Goal: Task Accomplishment & Management: Manage account settings

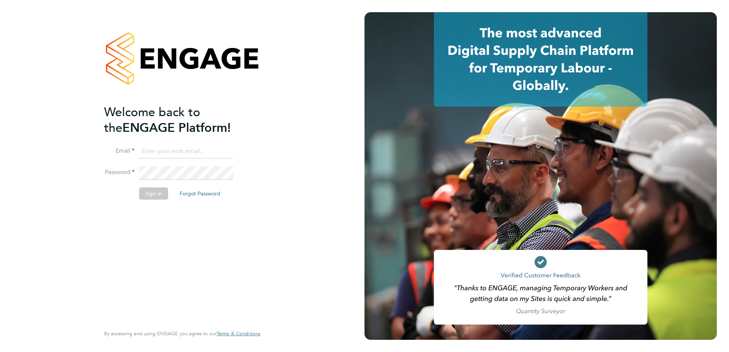
type input "mark.doyle@vistry.co.uk"
click at [152, 194] on button "Sign In" at bounding box center [153, 194] width 29 height 12
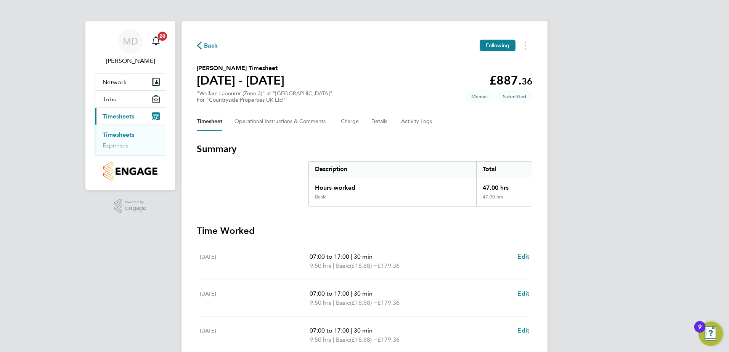
click at [116, 135] on link "Timesheets" at bounding box center [119, 134] width 32 height 7
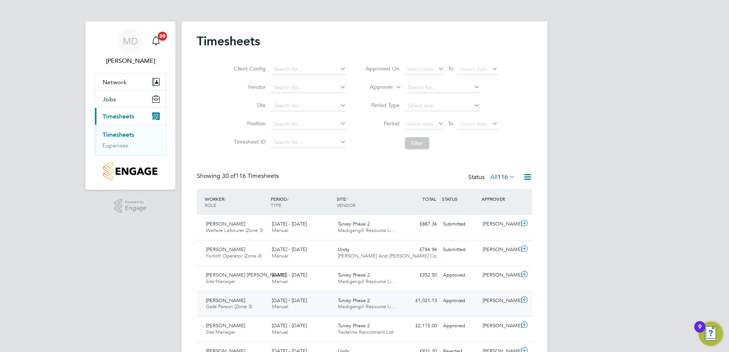
click at [384, 301] on div "Turvey Phase 2 Madigangill Resource Li…" at bounding box center [368, 304] width 66 height 19
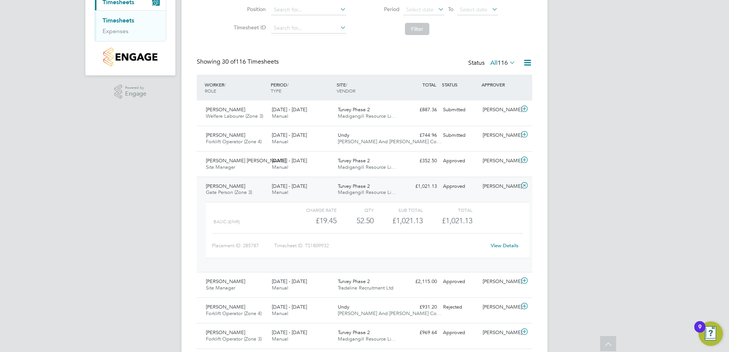
click at [513, 245] on link "View Details" at bounding box center [505, 245] width 28 height 6
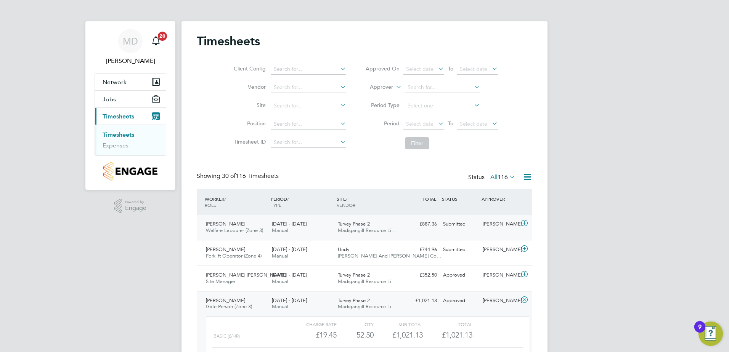
click at [350, 223] on span "Turvey Phase 2" at bounding box center [354, 224] width 32 height 6
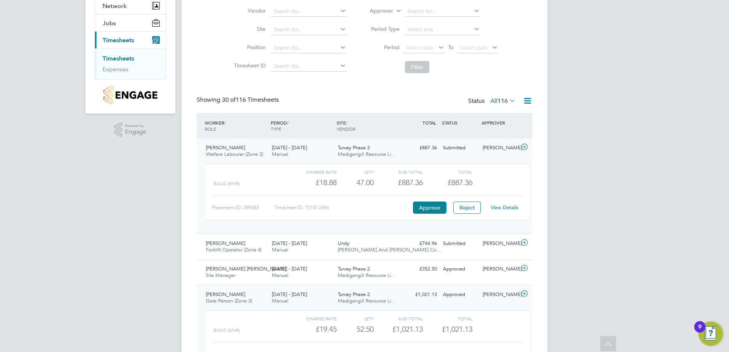
click at [505, 203] on div "View Details" at bounding box center [504, 208] width 37 height 12
click at [505, 208] on link "View Details" at bounding box center [505, 207] width 28 height 6
click at [117, 58] on link "Timesheets" at bounding box center [119, 58] width 32 height 7
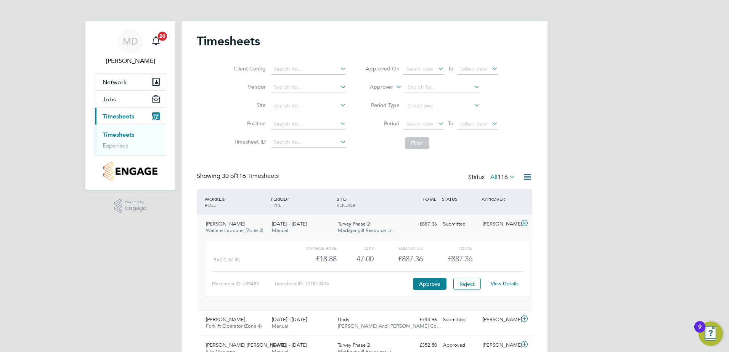
click at [197, 135] on div "Client Config Vendor Site Position Timesheet ID Approved On Select date To Sele…" at bounding box center [364, 104] width 335 height 97
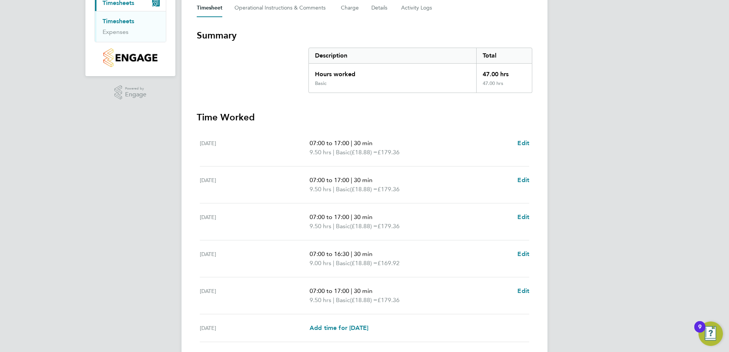
scroll to position [114, 0]
click at [522, 139] on span "Edit" at bounding box center [523, 142] width 12 height 7
select select "30"
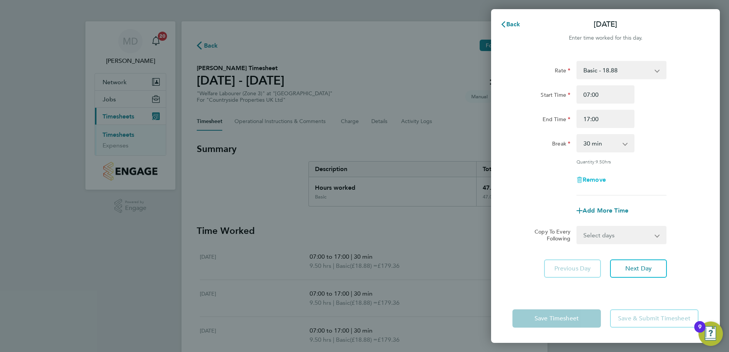
click at [588, 178] on span "Remove" at bounding box center [593, 179] width 23 height 7
select select "null"
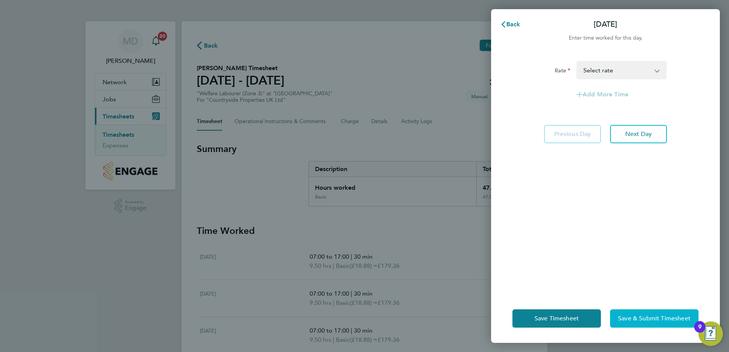
click at [653, 317] on span "Save & Submit Timesheet" at bounding box center [654, 319] width 72 height 8
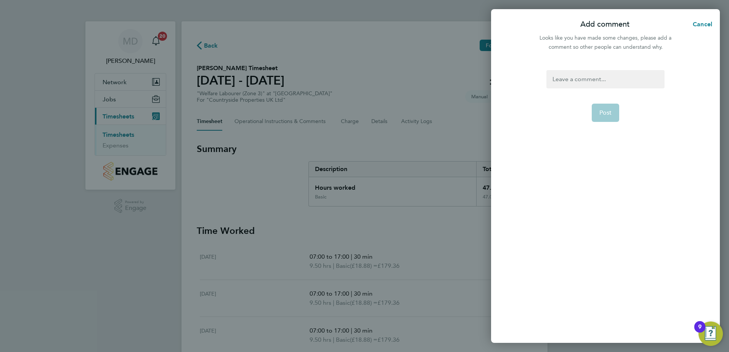
click at [586, 77] on div at bounding box center [605, 79] width 118 height 18
click at [601, 111] on span "Post" at bounding box center [605, 113] width 13 height 8
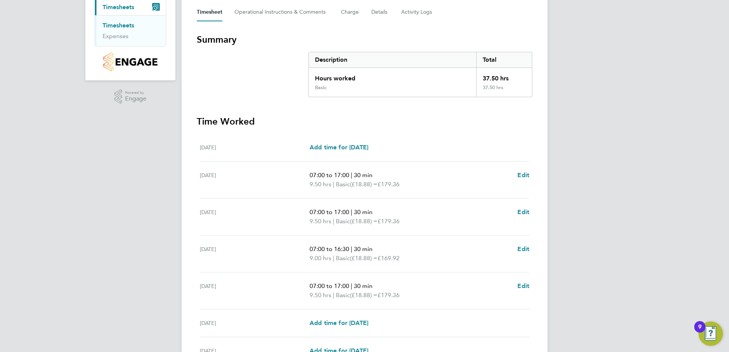
scroll to position [189, 0]
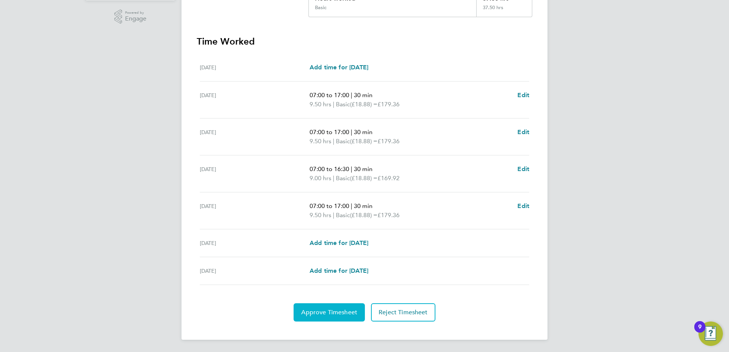
click at [331, 312] on span "Approve Timesheet" at bounding box center [329, 313] width 56 height 8
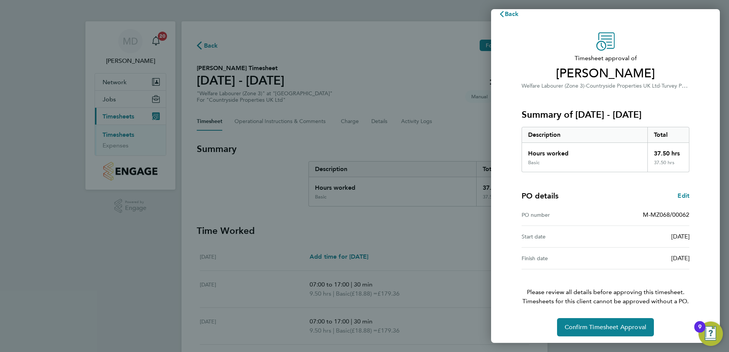
scroll to position [13, 0]
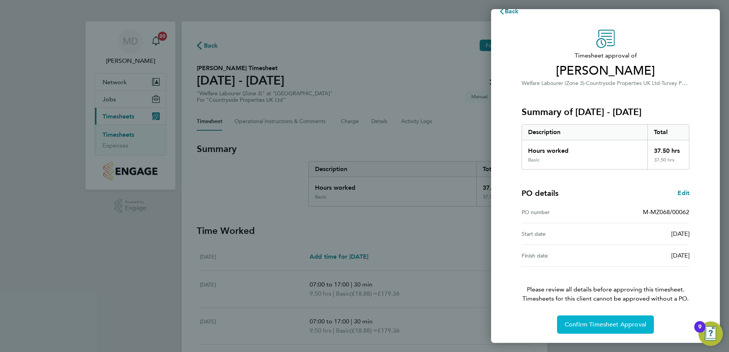
click at [604, 325] on span "Confirm Timesheet Approval" at bounding box center [605, 325] width 82 height 8
